Goal: Navigation & Orientation: Find specific page/section

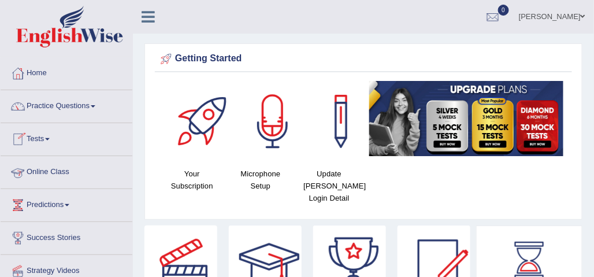
click at [65, 165] on link "Online Class" at bounding box center [67, 170] width 132 height 29
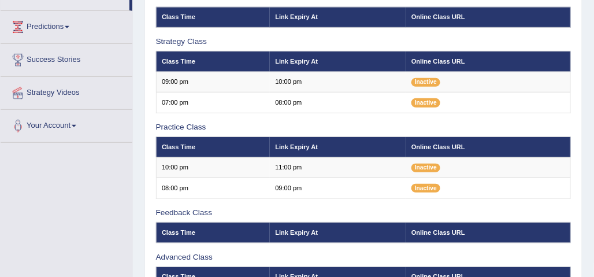
scroll to position [179, 0]
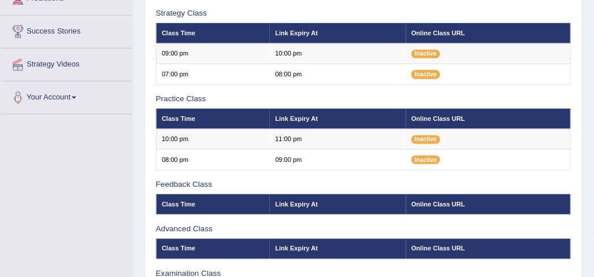
scroll to position [179, 0]
